Goal: Navigation & Orientation: Understand site structure

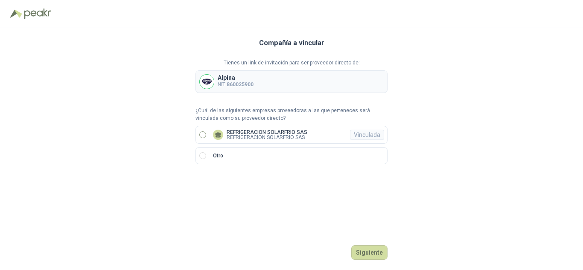
click at [271, 136] on p "REFRIGERACION SOLARFRIO SAS" at bounding box center [267, 137] width 81 height 5
click at [363, 246] on button "Ingresar" at bounding box center [371, 252] width 34 height 15
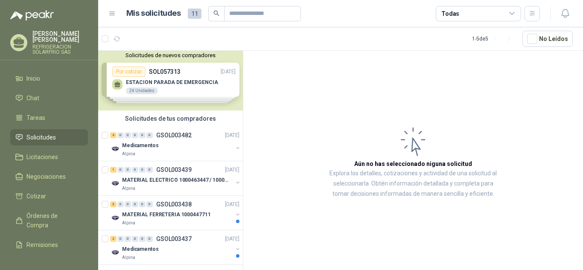
scroll to position [4, 0]
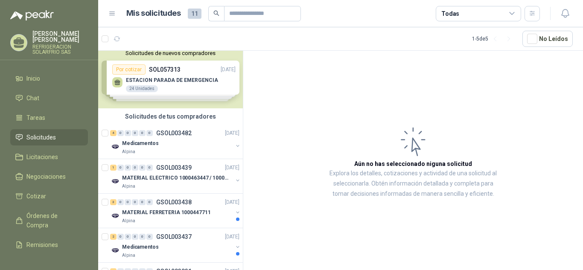
click at [181, 82] on div "Solicitudes de nuevos compradores Por cotizar SOL057313 [DATE] ESTACION PARADA …" at bounding box center [170, 78] width 145 height 62
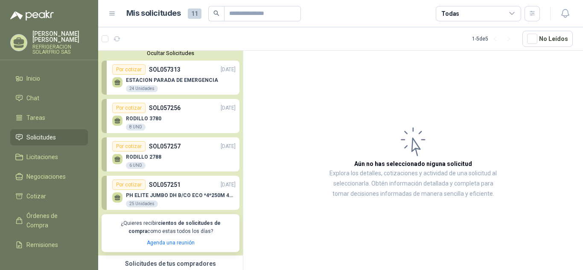
click at [172, 85] on div "ESTACION PARADA DE EMERGENCIA 24 Unidades" at bounding box center [172, 84] width 92 height 15
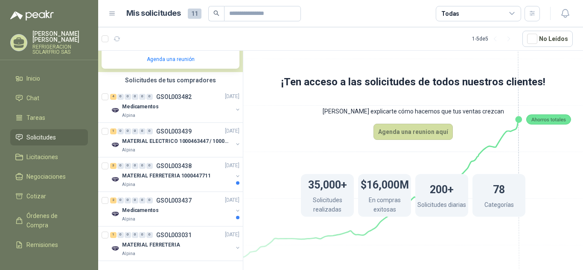
scroll to position [195, 0]
click at [193, 172] on p "MATERIAL FERRETERIA 1000447711" at bounding box center [166, 176] width 88 height 8
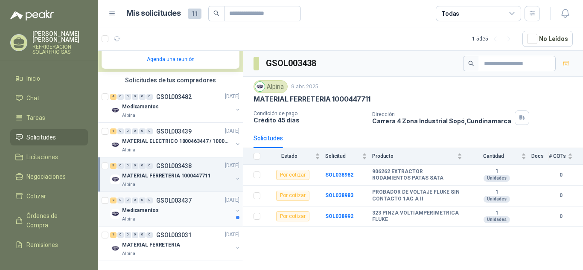
click at [201, 207] on div "Medicamentos" at bounding box center [177, 211] width 111 height 10
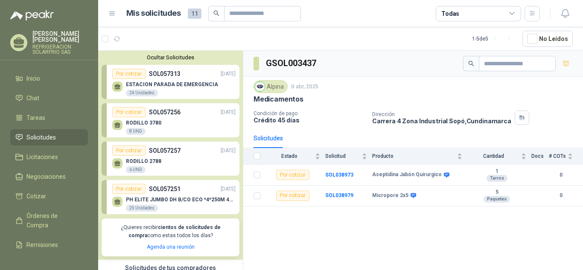
click at [193, 12] on span "11" at bounding box center [195, 14] width 14 height 10
click at [192, 14] on span "11" at bounding box center [195, 14] width 14 height 10
click at [153, 9] on h1 "Mis solicitudes" at bounding box center [153, 13] width 55 height 12
click at [117, 11] on div "Mis solicitudes 11 Todas" at bounding box center [323, 13] width 431 height 15
click at [111, 15] on icon at bounding box center [112, 14] width 8 height 8
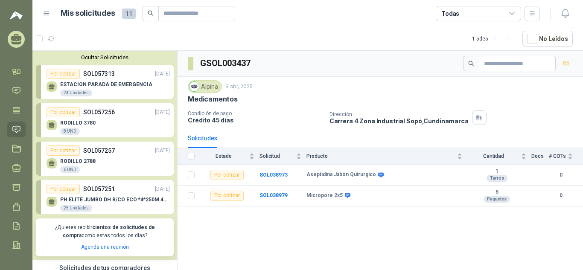
click at [49, 14] on icon at bounding box center [47, 14] width 8 height 8
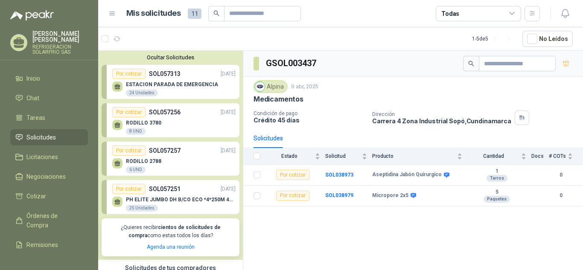
click at [41, 133] on span "Solicitudes" at bounding box center [40, 137] width 29 height 9
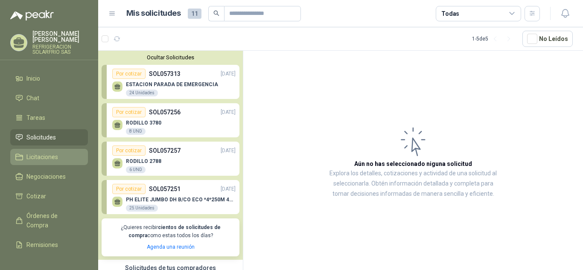
click at [51, 157] on link "Licitaciones" at bounding box center [49, 157] width 78 height 16
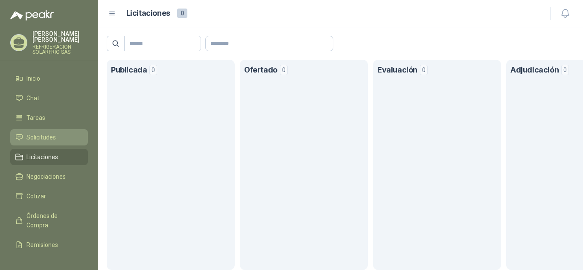
click at [55, 133] on span "Solicitudes" at bounding box center [40, 137] width 29 height 9
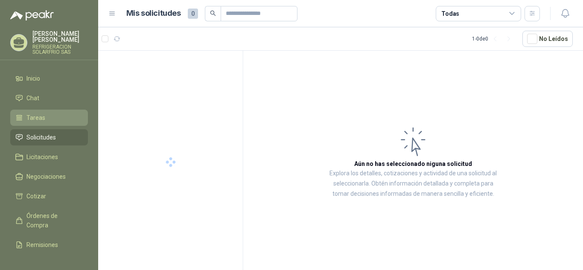
click at [45, 116] on li "Tareas" at bounding box center [48, 117] width 67 height 9
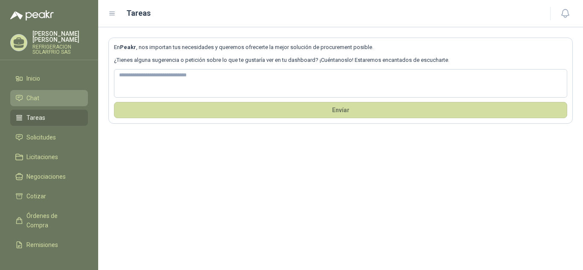
click at [40, 98] on link "Chat" at bounding box center [49, 98] width 78 height 16
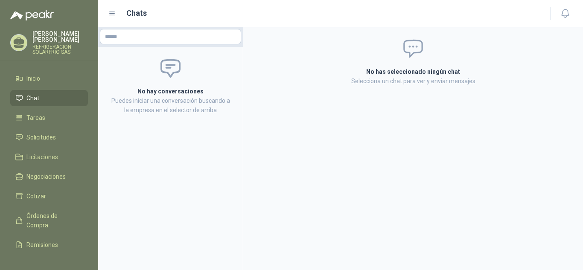
click at [41, 83] on ul "Inicio Chat Tareas Solicitudes Licitaciones Negociaciones Cotizar Órdenes de Co…" at bounding box center [49, 159] width 98 height 179
click at [39, 74] on span "Inicio" at bounding box center [33, 78] width 14 height 9
